Goal: Transaction & Acquisition: Purchase product/service

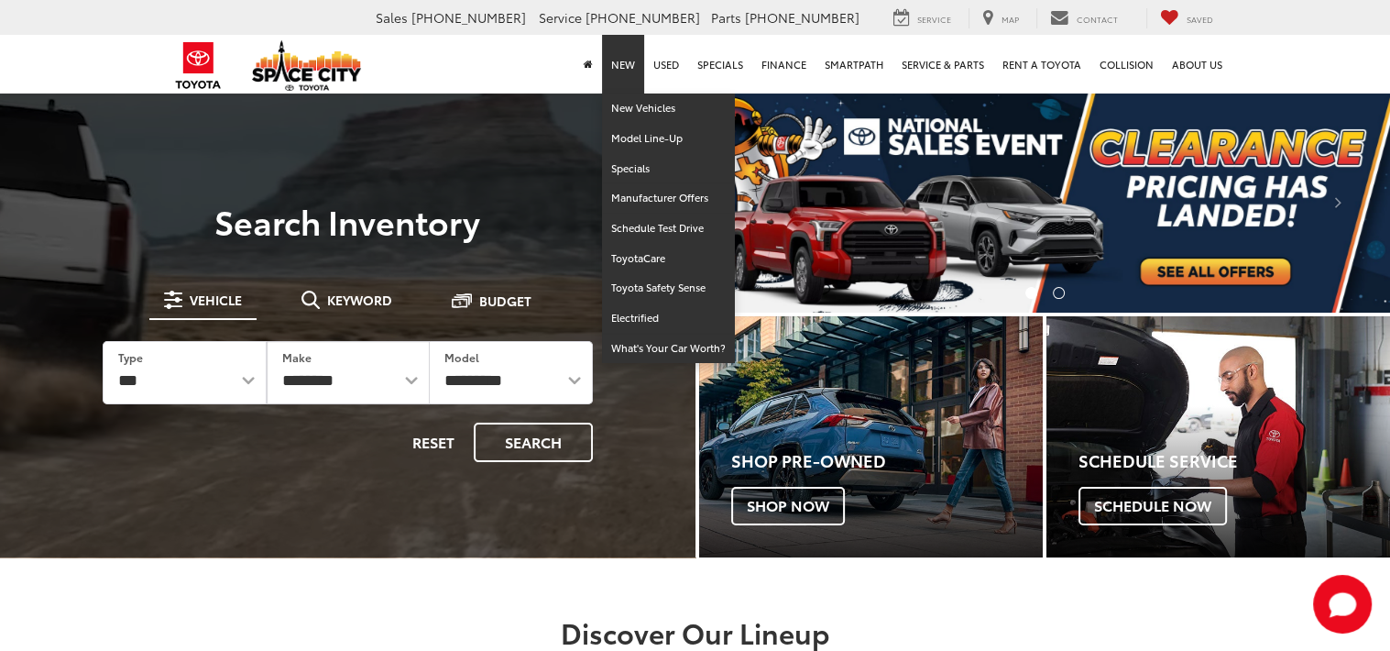
click at [625, 61] on link "New" at bounding box center [623, 64] width 42 height 59
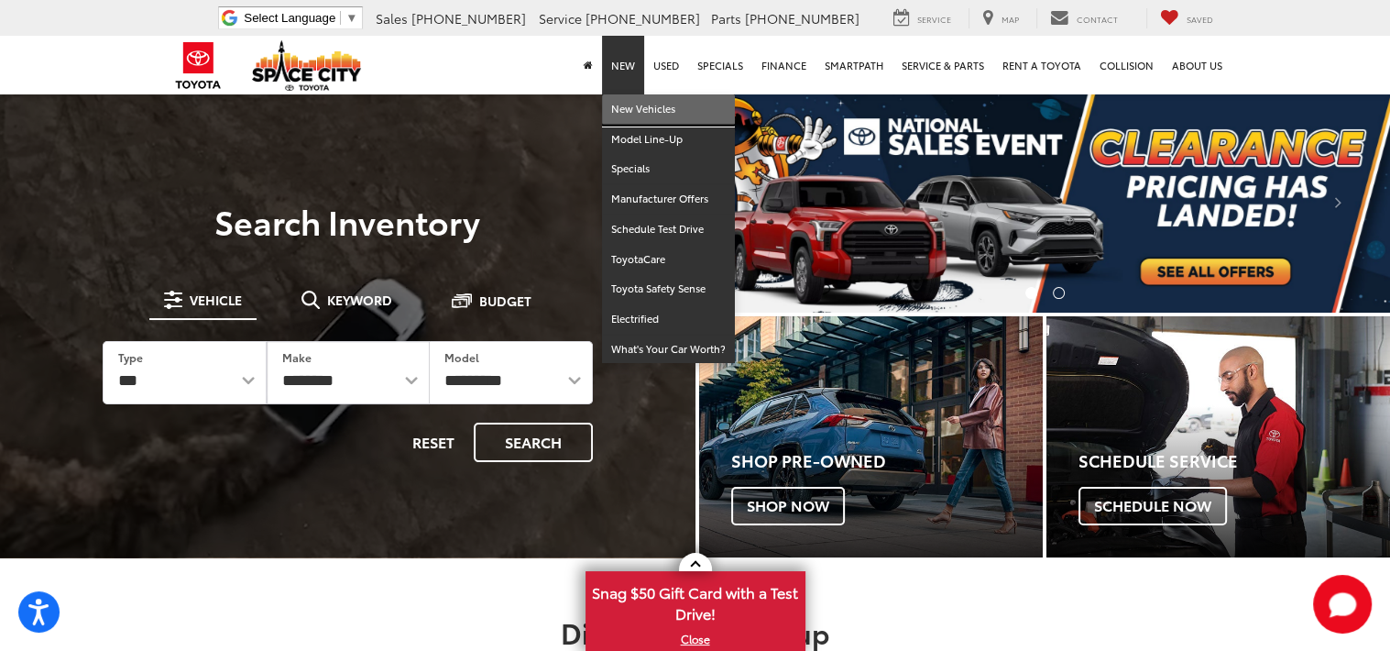
click at [645, 109] on link "New Vehicles" at bounding box center [668, 109] width 133 height 30
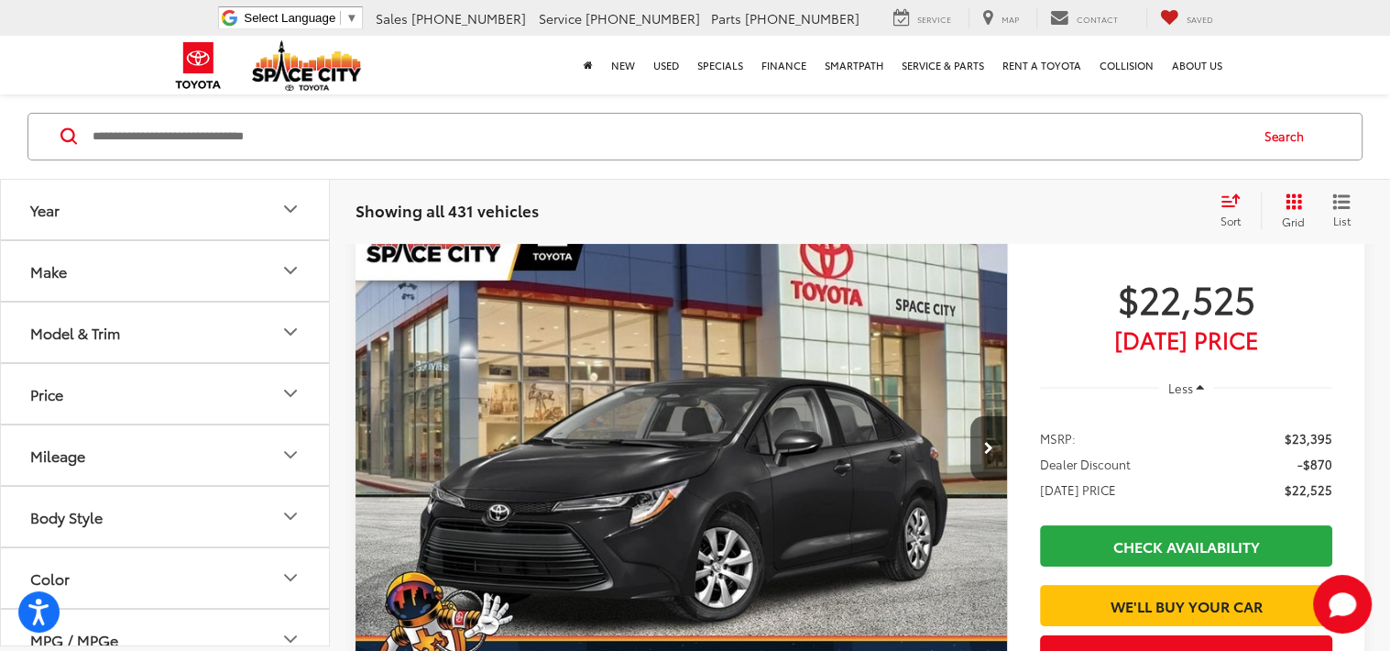
scroll to position [158, 0]
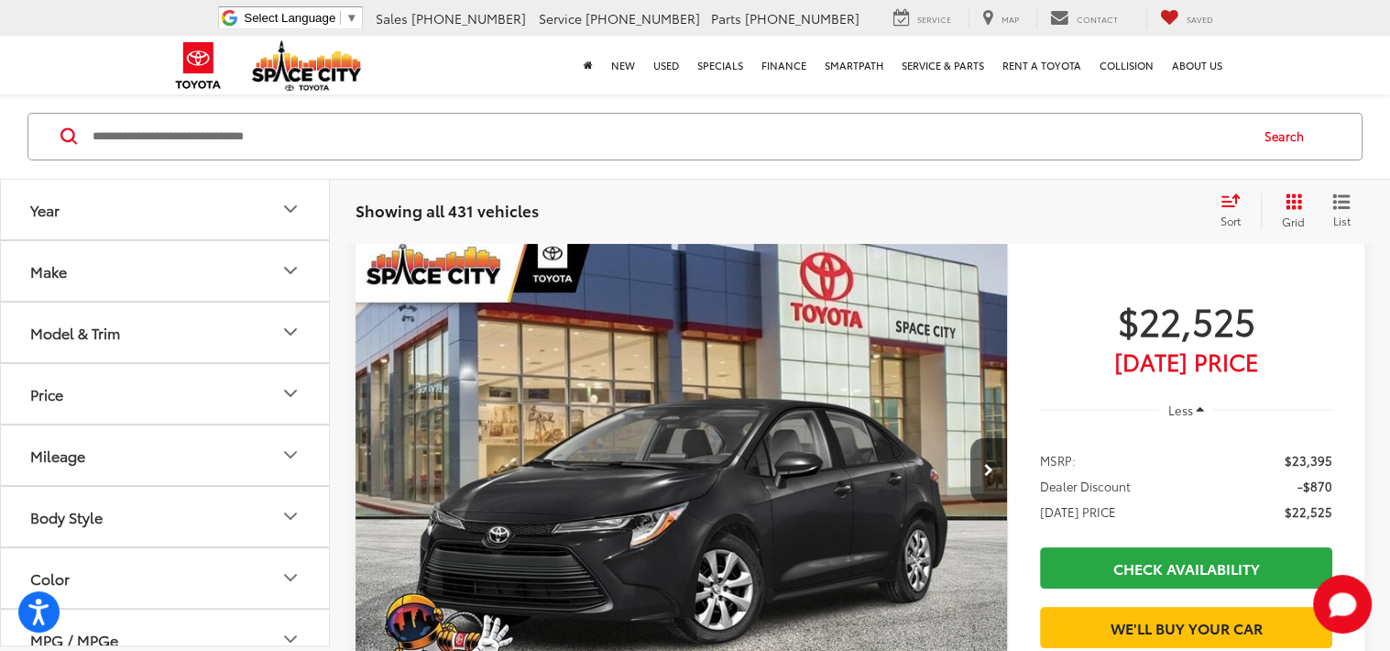
click at [290, 272] on icon "Make" at bounding box center [290, 270] width 11 height 5
click at [287, 446] on icon "Model & Trim" at bounding box center [290, 448] width 11 height 5
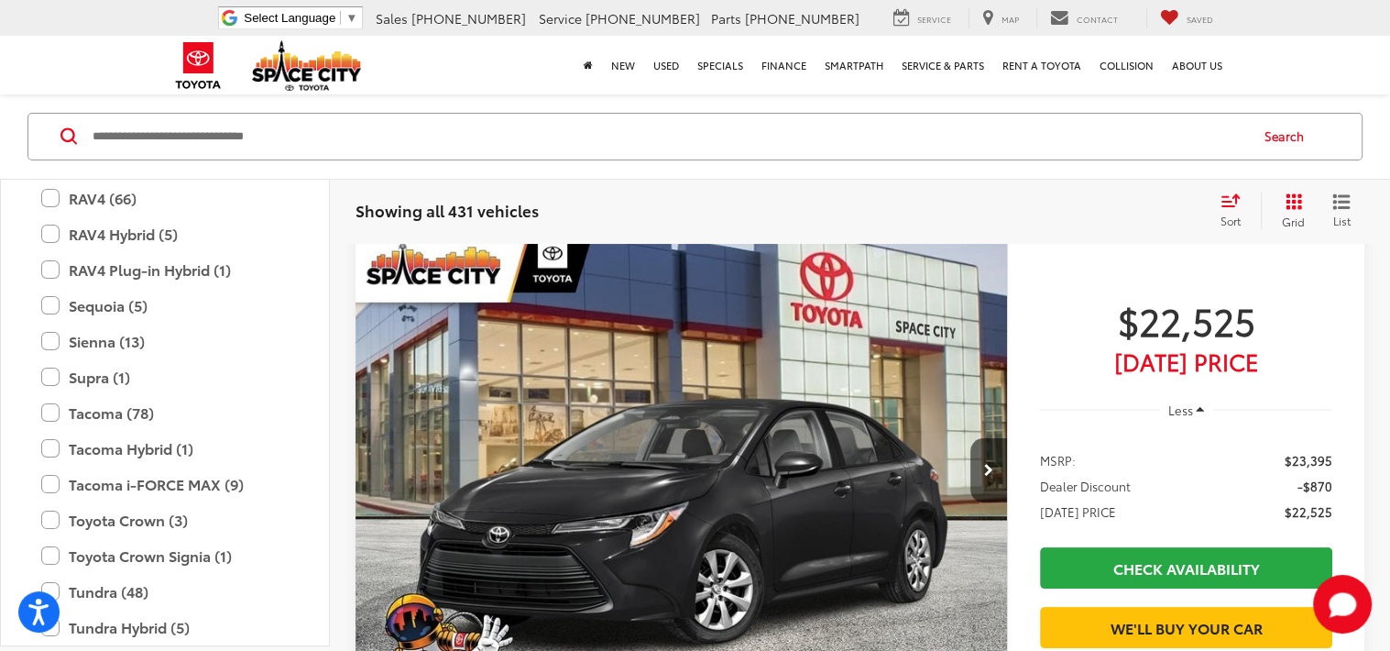
scroll to position [892, 0]
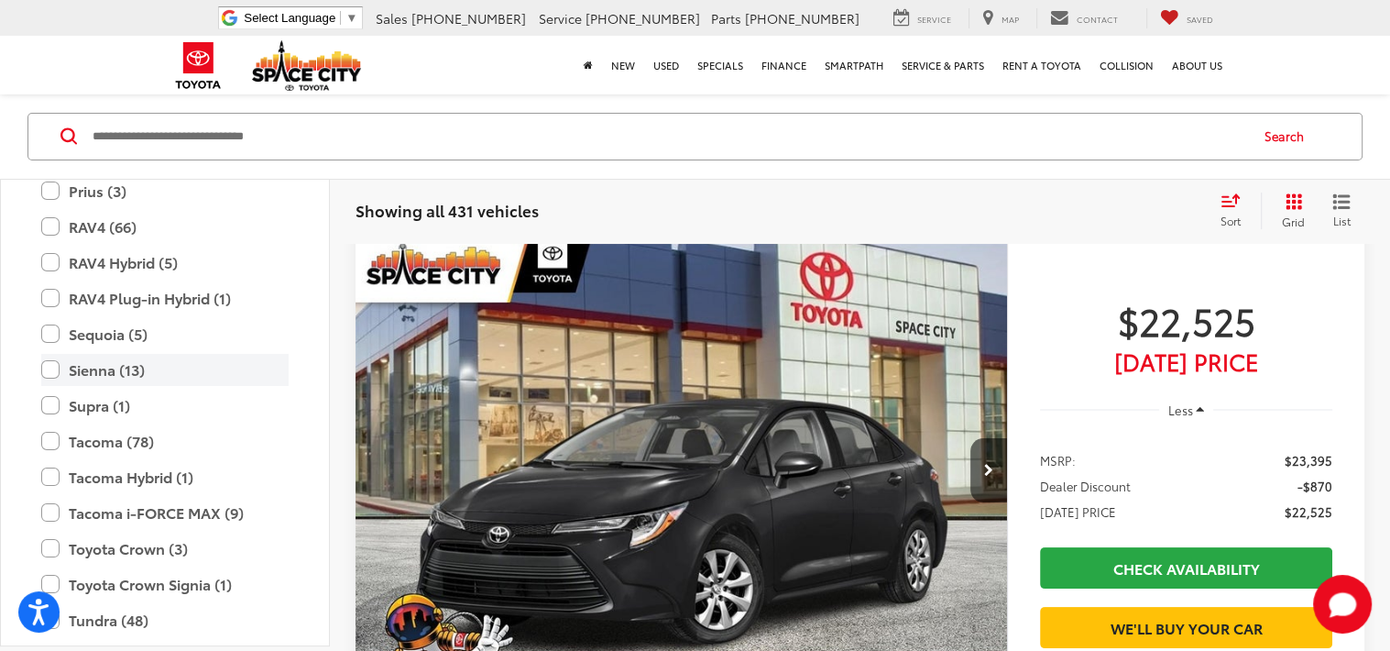
click at [51, 368] on label "Sienna (13)" at bounding box center [164, 370] width 247 height 32
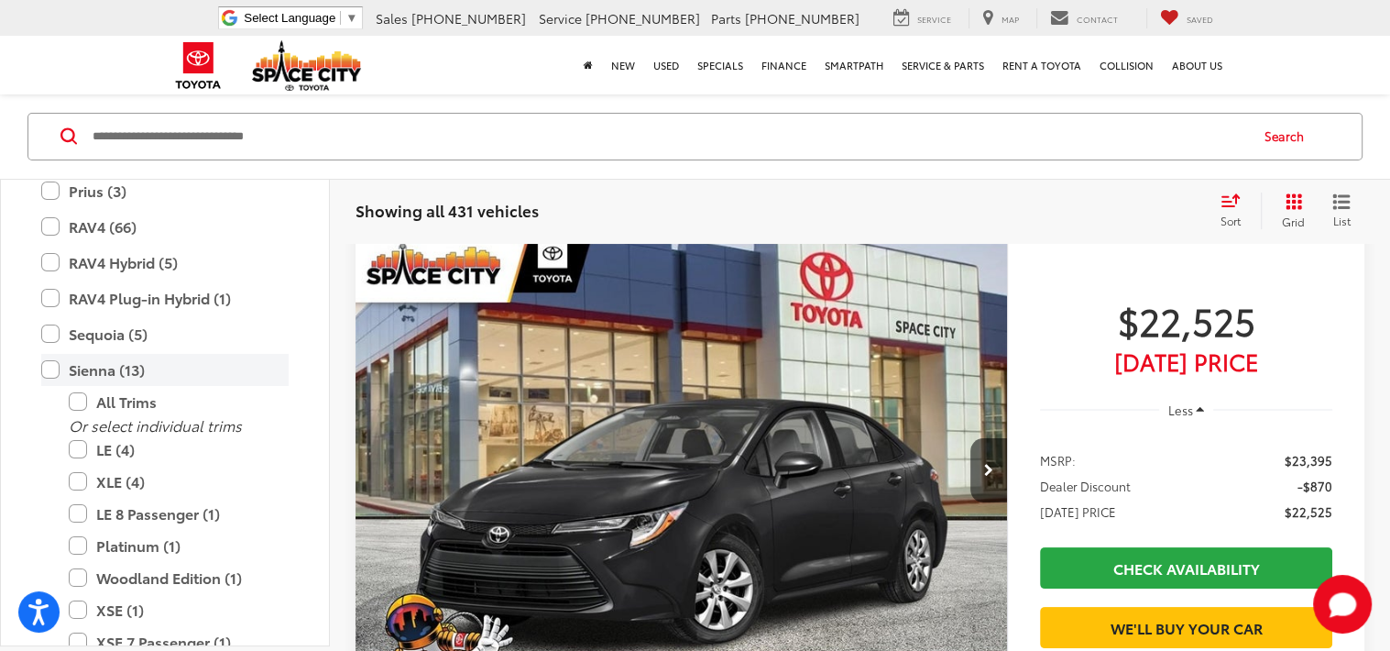
scroll to position [136, 0]
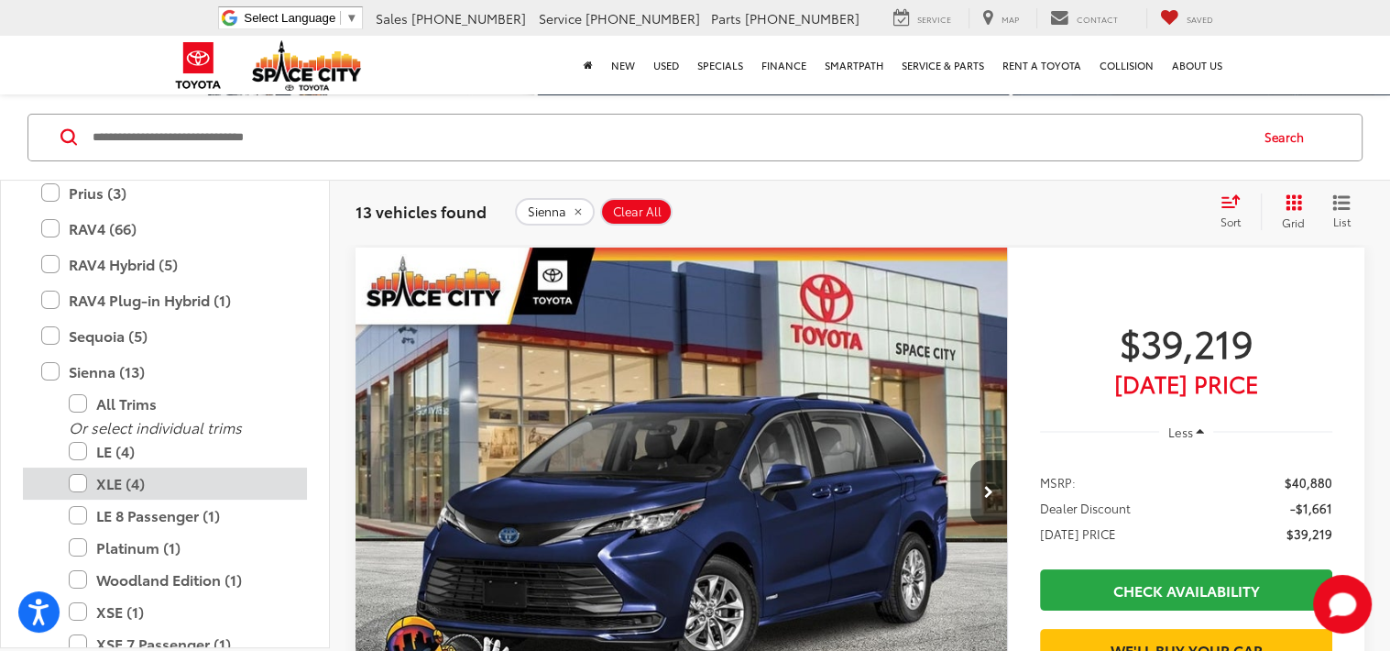
click at [73, 480] on label "XLE (4)" at bounding box center [179, 483] width 220 height 32
